Goal: Information Seeking & Learning: Check status

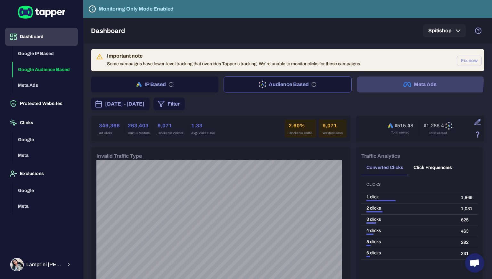
click at [377, 81] on button "Meta Ads" at bounding box center [420, 84] width 127 height 16
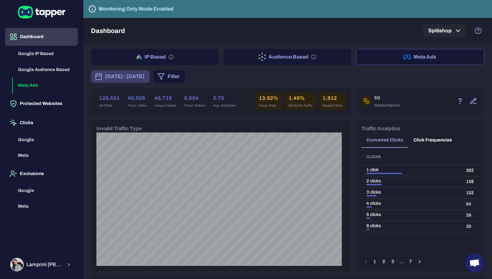
click at [144, 78] on span "[DATE] - [DATE]" at bounding box center [124, 77] width 39 height 8
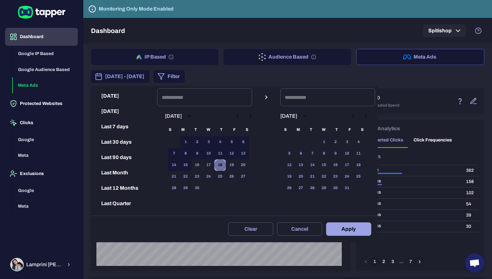
click at [224, 162] on button "18" at bounding box center [220, 165] width 12 height 12
click at [191, 146] on button "1" at bounding box center [186, 142] width 12 height 12
type input "**********"
drag, startPoint x: 225, startPoint y: 165, endPoint x: 350, endPoint y: 229, distance: 140.6
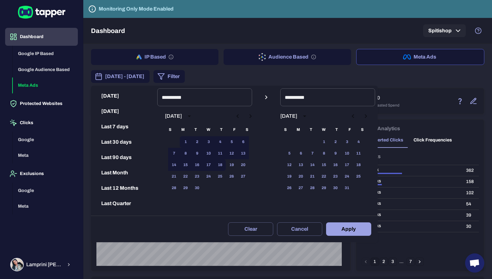
click at [350, 229] on div "**********" at bounding box center [234, 165] width 286 height 154
click at [350, 229] on button "Apply" at bounding box center [348, 228] width 45 height 13
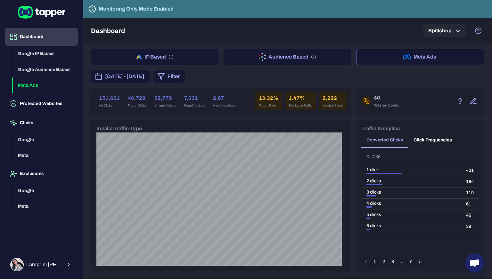
click at [260, 99] on h6 "13.32%" at bounding box center [269, 98] width 20 height 8
click at [263, 99] on h6 "13.32%" at bounding box center [269, 98] width 20 height 8
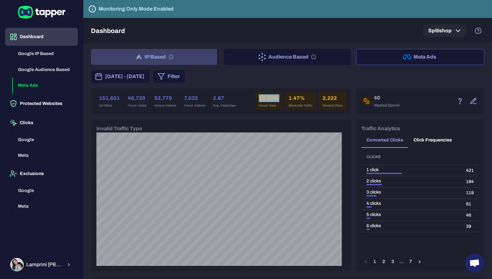
click at [145, 57] on button "IP Based" at bounding box center [154, 57] width 127 height 16
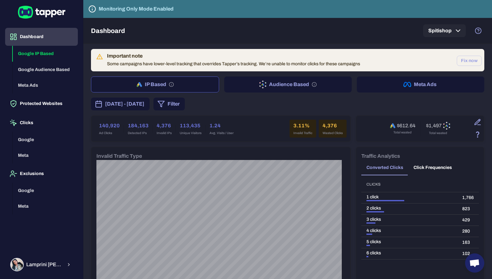
click at [385, 88] on button "Meta Ads" at bounding box center [420, 84] width 127 height 16
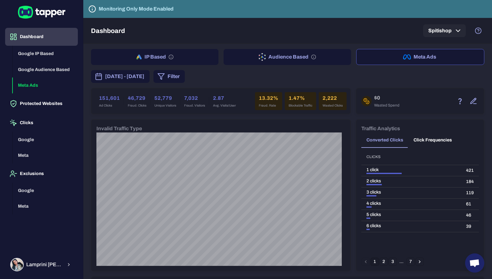
click at [262, 98] on h6 "13.32%" at bounding box center [269, 98] width 20 height 8
click at [185, 73] on button "Filter" at bounding box center [168, 76] width 31 height 13
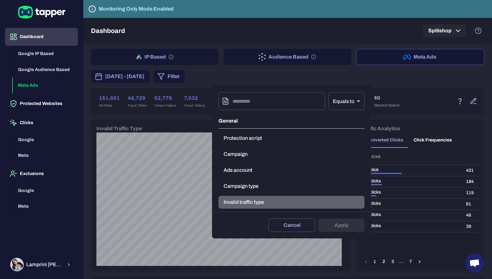
click at [258, 202] on button "Invalid traffic type" at bounding box center [291, 202] width 146 height 13
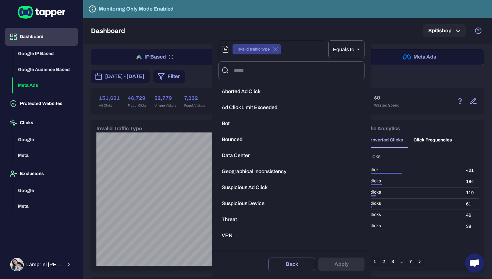
click at [239, 123] on li "Bot" at bounding box center [291, 123] width 146 height 13
click at [333, 261] on button "Apply" at bounding box center [341, 264] width 46 height 13
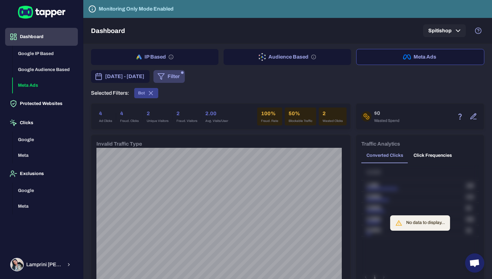
click at [185, 76] on button "Filter" at bounding box center [168, 76] width 31 height 13
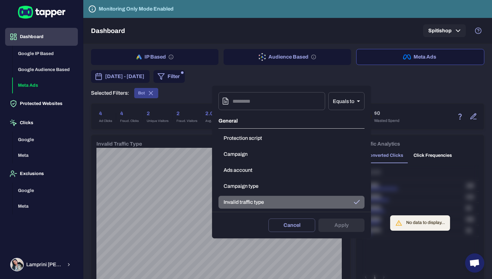
click at [271, 196] on button "Invalid traffic type" at bounding box center [291, 202] width 146 height 13
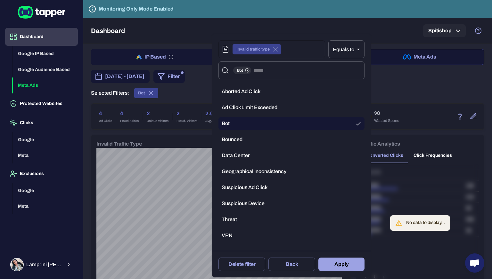
click at [296, 125] on li "Bot" at bounding box center [291, 123] width 146 height 13
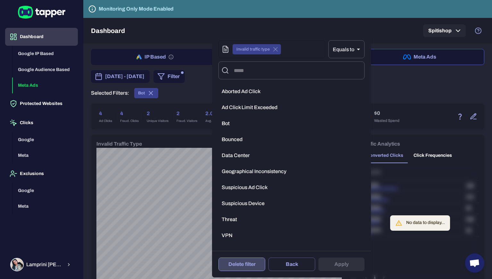
click at [242, 262] on button "Delete filter" at bounding box center [241, 264] width 47 height 13
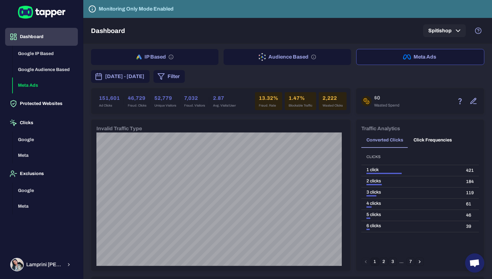
click at [265, 100] on h6 "13.32%" at bounding box center [269, 98] width 20 height 8
click at [185, 78] on button "Filter" at bounding box center [168, 76] width 31 height 13
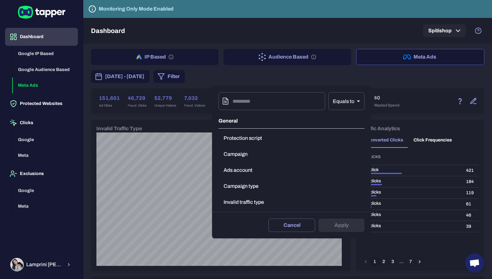
click at [261, 85] on div at bounding box center [246, 139] width 492 height 279
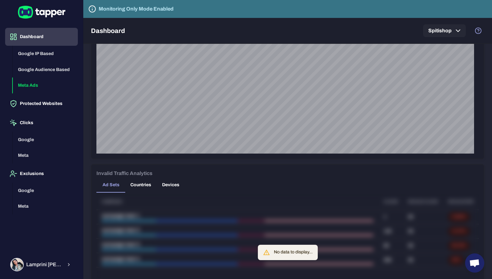
scroll to position [316, 0]
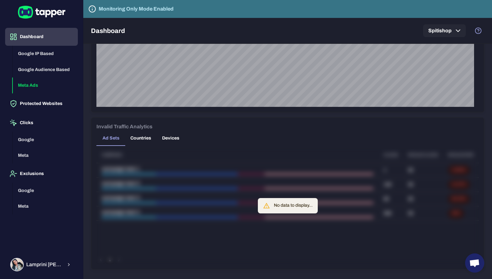
click at [277, 201] on div "No data to display..." at bounding box center [293, 206] width 39 height 12
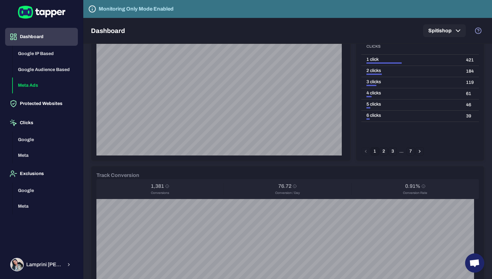
scroll to position [0, 0]
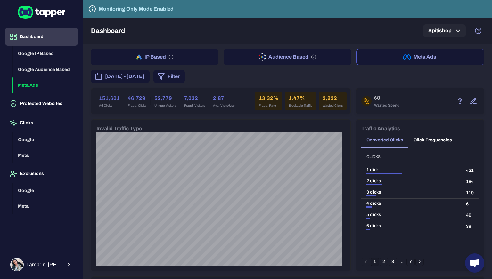
click at [268, 91] on div "151,601 Ad Clicks 46,729 Fraud. Clicks 52,779 Unique Visitors 7,032 Fraud. Visi…" at bounding box center [220, 101] width 259 height 26
